Goal: Check status: Check status

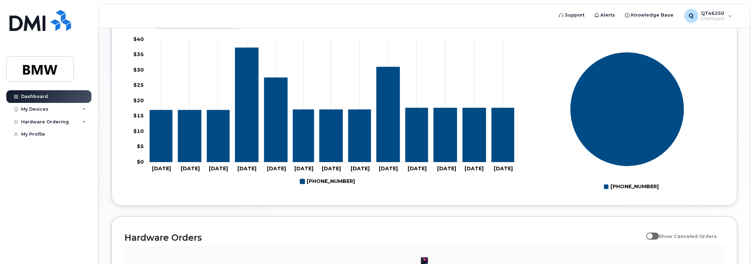
scroll to position [234, 0]
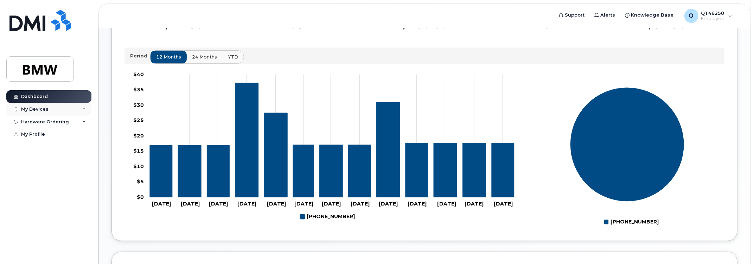
click at [73, 109] on div "My Devices" at bounding box center [48, 109] width 85 height 13
click at [67, 165] on div "Hardware Ordering" at bounding box center [48, 159] width 85 height 13
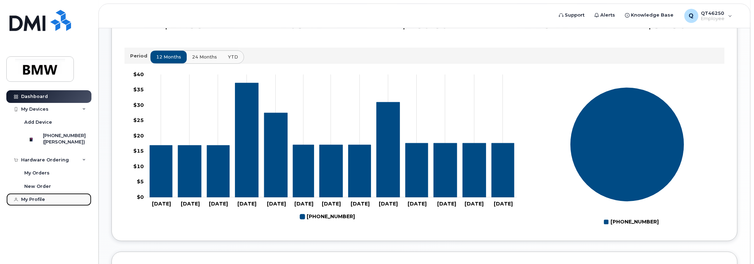
click at [38, 202] on div "My Profile" at bounding box center [33, 199] width 24 height 6
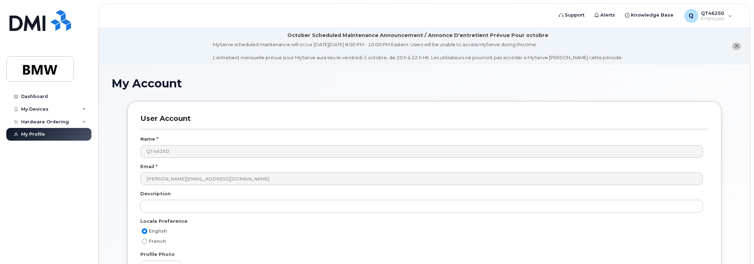
click at [736, 46] on icon "close notification" at bounding box center [737, 46] width 5 height 5
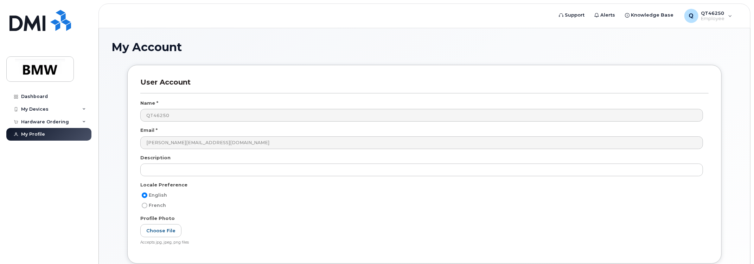
click at [23, 227] on div "Dashboard My Devices Add Device 912-606-0911 (Jason Rocheny) Hardware Ordering …" at bounding box center [49, 171] width 87 height 163
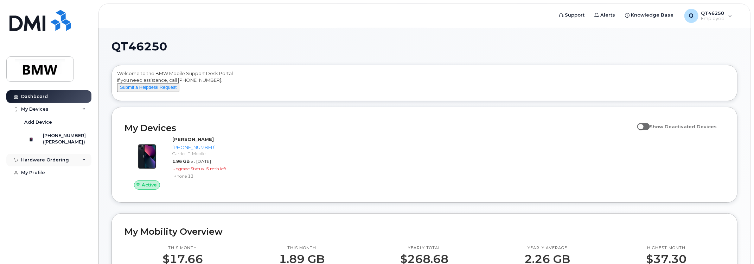
click at [83, 163] on div "Hardware Ordering" at bounding box center [48, 159] width 85 height 13
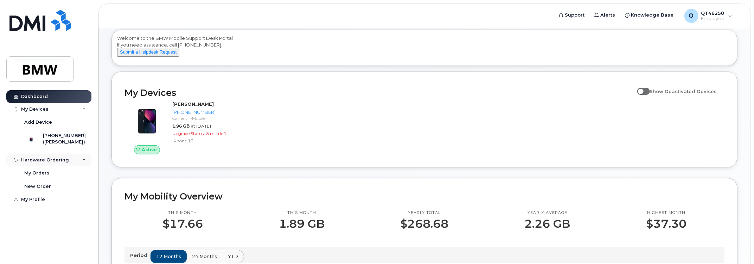
scroll to position [70, 0]
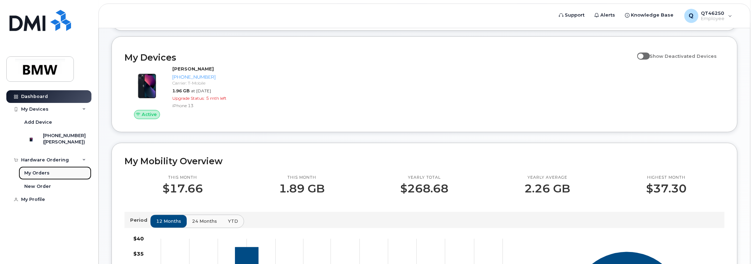
click at [58, 178] on link "My Orders" at bounding box center [55, 172] width 73 height 13
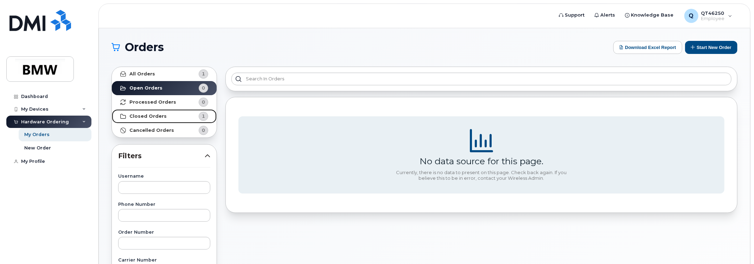
click at [191, 116] on span "1" at bounding box center [197, 116] width 21 height 9
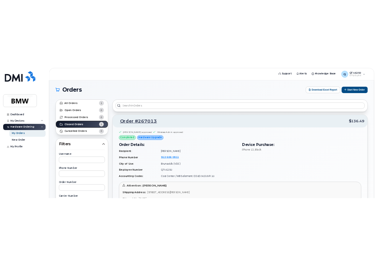
scroll to position [35, 0]
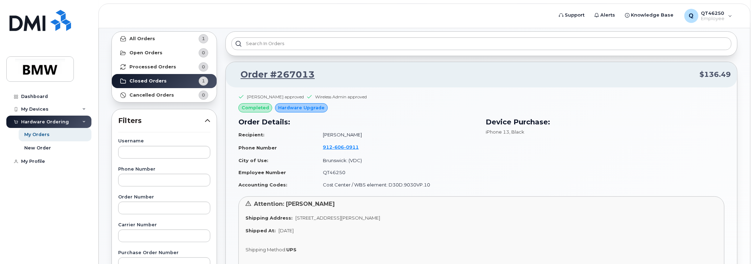
click at [312, 27] on header "Support Alerts Knowledge Base Q QT46250 Employee English Français Sign out" at bounding box center [425, 16] width 652 height 25
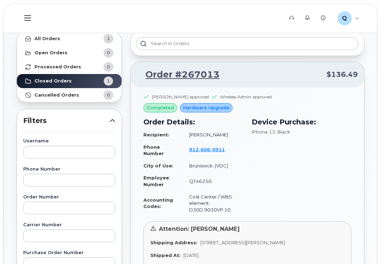
click at [272, 14] on header "Support Alerts Knowledge Base Q QT46250 Employee English Français Sign out" at bounding box center [191, 19] width 374 height 30
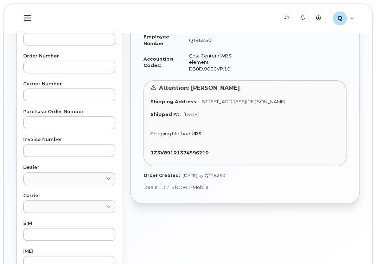
scroll to position [0, 0]
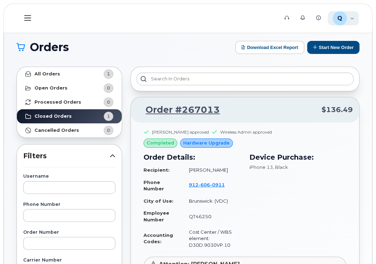
click at [336, 19] on div "Q" at bounding box center [340, 18] width 14 height 14
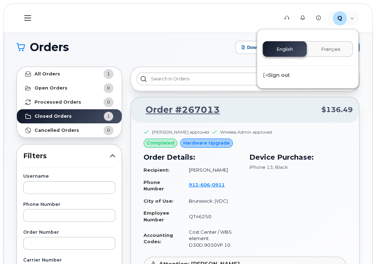
click at [28, 20] on icon at bounding box center [27, 18] width 7 height 6
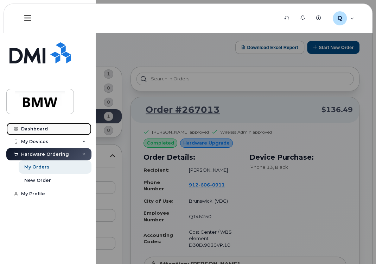
click at [35, 128] on div "Dashboard" at bounding box center [34, 129] width 27 height 6
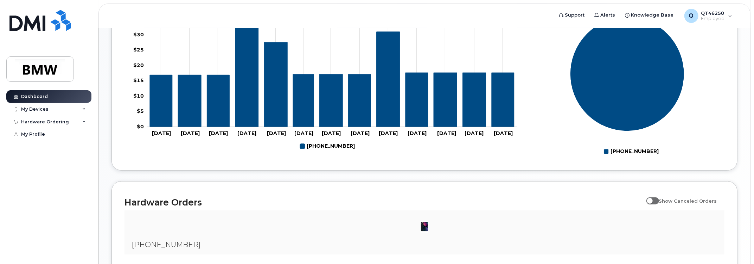
scroll to position [375, 0]
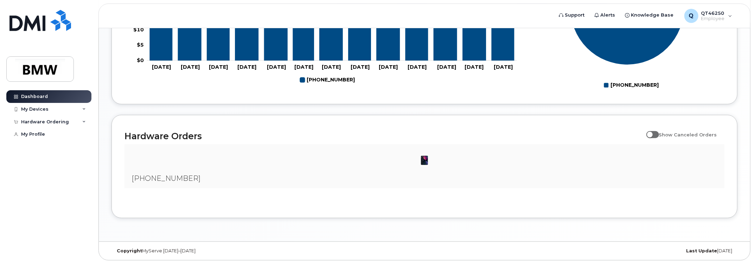
click at [376, 135] on span at bounding box center [653, 134] width 13 height 7
click at [376, 133] on input "Show Canceled Orders" at bounding box center [650, 131] width 6 height 6
click at [376, 137] on span at bounding box center [653, 134] width 13 height 7
click at [376, 133] on input "Show Canceled Orders" at bounding box center [650, 131] width 6 height 6
checkbox input "false"
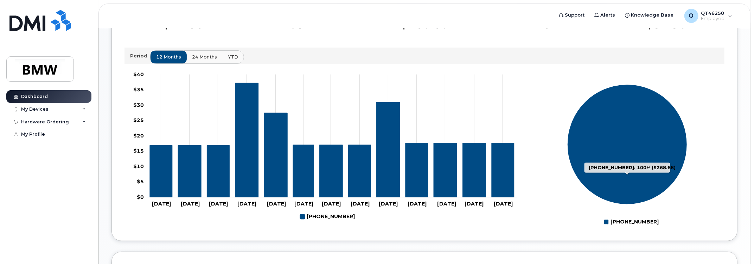
scroll to position [58, 0]
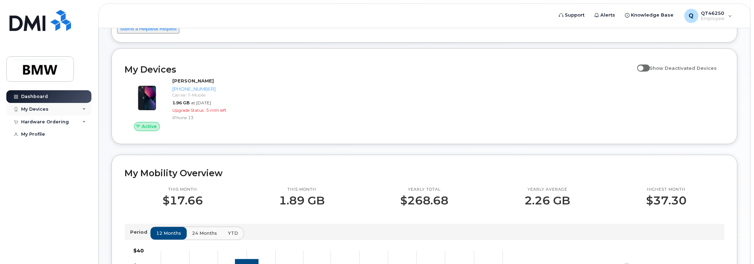
click at [72, 111] on div "My Devices" at bounding box center [48, 109] width 85 height 13
click at [81, 166] on div "Hardware Ordering" at bounding box center [48, 159] width 85 height 13
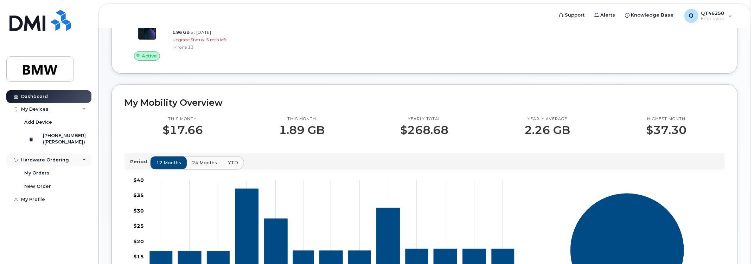
scroll to position [0, 0]
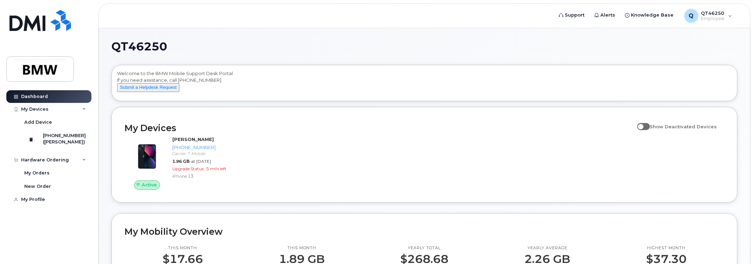
click at [341, 81] on div "Welcome to the BMW Mobile Support Desk Portal If you need assistance, call 800-…" at bounding box center [424, 84] width 615 height 28
click at [301, 92] on div "Welcome to the BMW Mobile Support Desk Portal If you need assistance, call 800-…" at bounding box center [424, 84] width 615 height 28
click at [44, 113] on div "My Devices" at bounding box center [48, 109] width 85 height 13
click at [208, 98] on div "Welcome to the BMW Mobile Support Desk Portal If you need assistance, call 800-…" at bounding box center [424, 84] width 615 height 28
